Goal: Find specific page/section: Find specific page/section

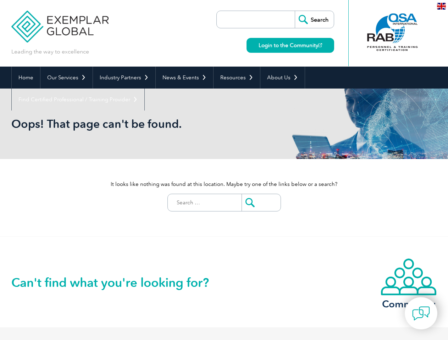
click at [224, 170] on div "It looks like nothing was found at this location. Maybe try one of the links be…" at bounding box center [224, 197] width 426 height 77
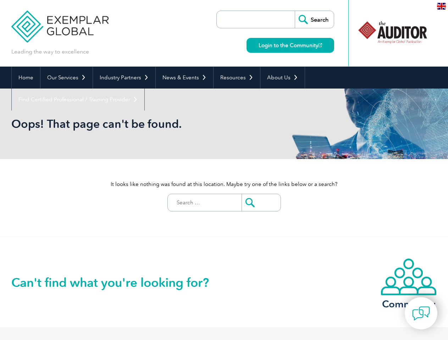
click at [66, 78] on link "Our Services" at bounding box center [66, 78] width 52 height 22
click at [123, 78] on link "Industry Partners" at bounding box center [124, 78] width 62 height 22
click at [182, 78] on link "News & Events" at bounding box center [184, 78] width 57 height 22
